Goal: Check status

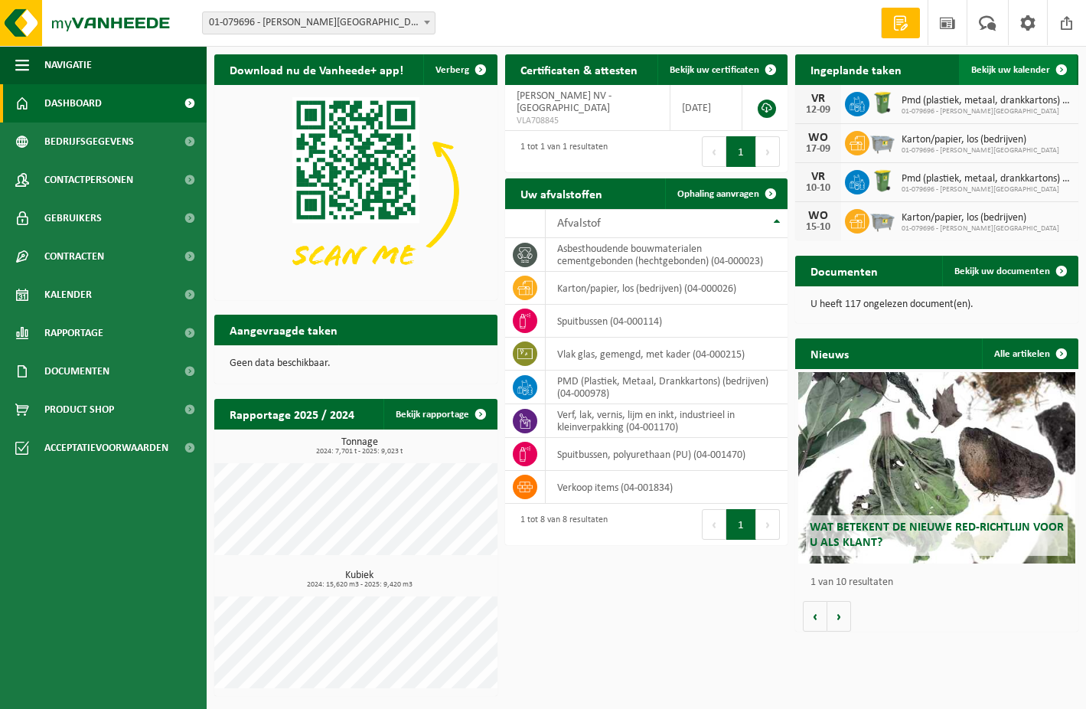
click at [1062, 70] on span at bounding box center [1062, 69] width 31 height 31
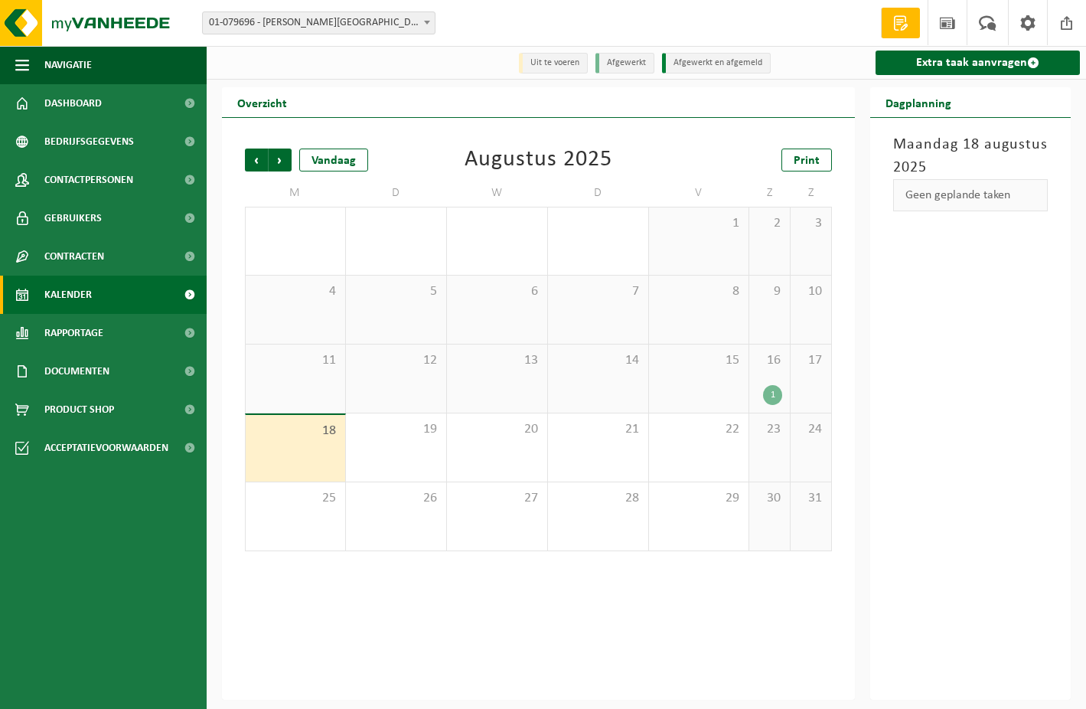
click at [776, 393] on div "1" at bounding box center [772, 395] width 19 height 20
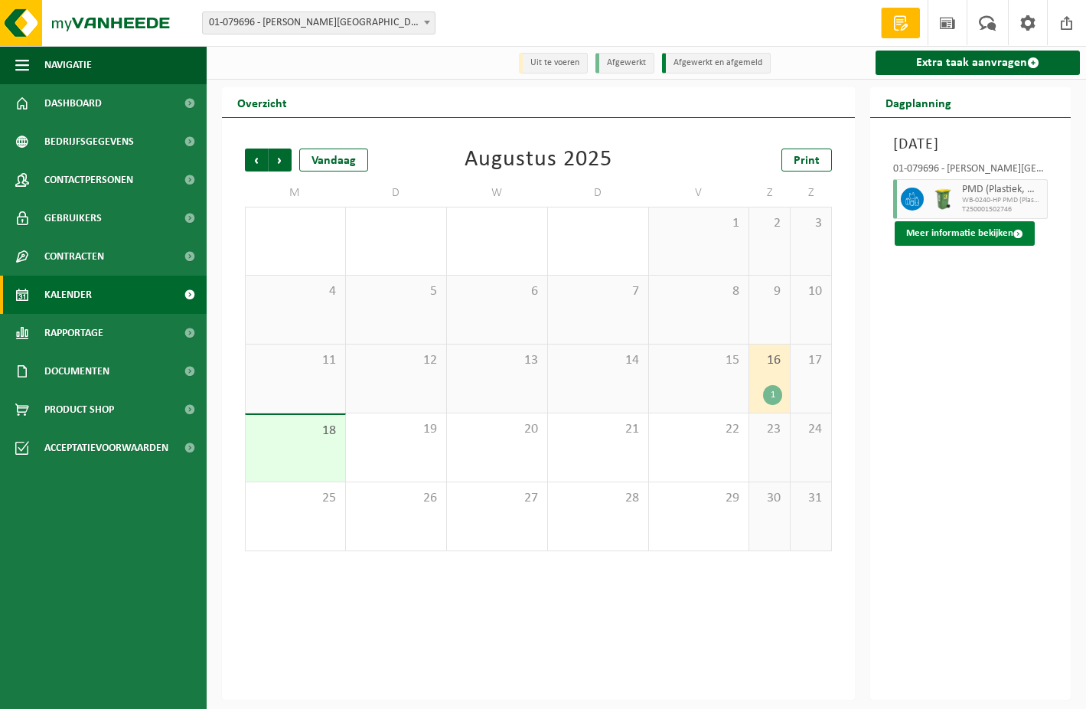
click at [952, 246] on button "Meer informatie bekijken" at bounding box center [965, 233] width 140 height 25
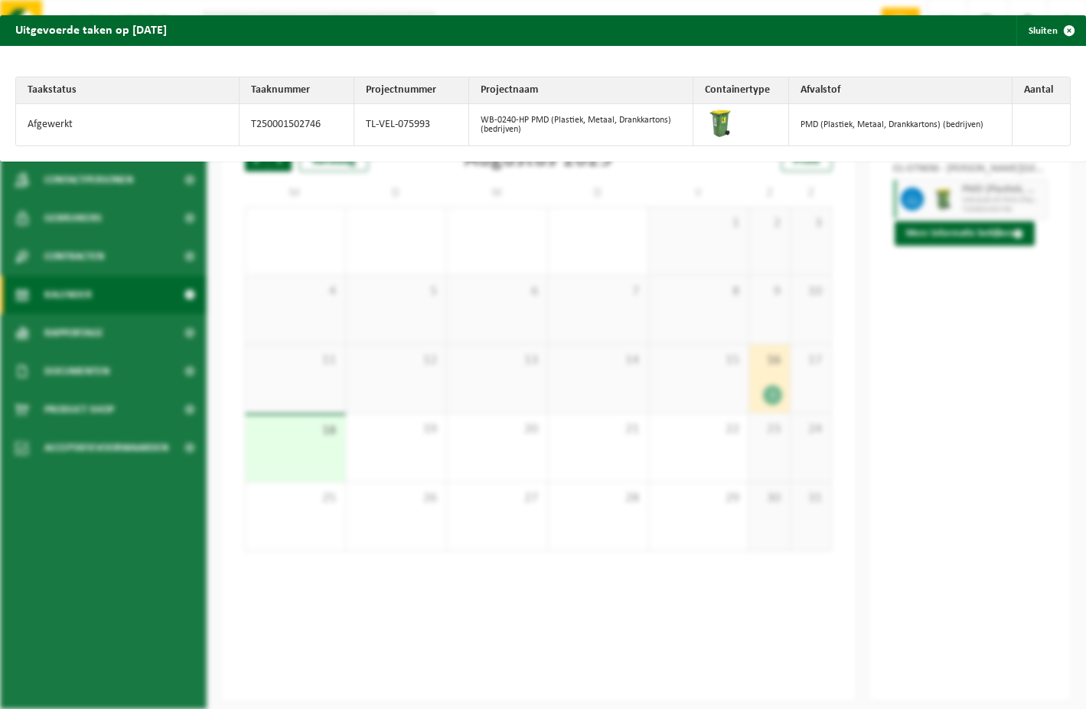
click at [1060, 27] on span "button" at bounding box center [1069, 30] width 31 height 31
